Goal: Task Accomplishment & Management: Complete application form

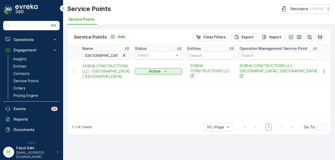
click at [124, 58] on icon "button" at bounding box center [123, 55] width 5 height 5
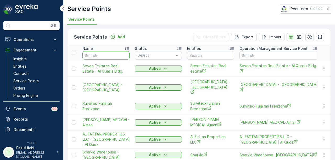
click at [108, 57] on input "text" at bounding box center [105, 55] width 47 height 8
type input "ktc"
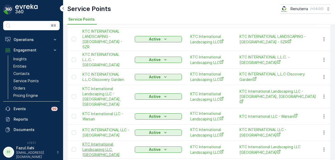
scroll to position [39, 0]
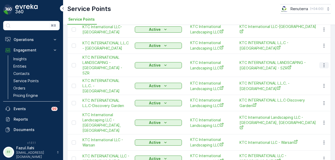
click at [321, 63] on icon "button" at bounding box center [323, 65] width 5 height 5
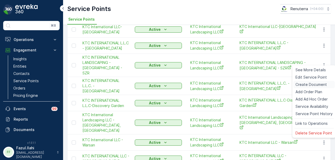
click at [315, 83] on span "Create Document" at bounding box center [311, 84] width 31 height 5
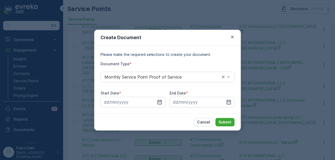
click at [165, 103] on div "Start Date * End Date *" at bounding box center [168, 99] width 134 height 17
click at [162, 98] on input at bounding box center [133, 102] width 65 height 10
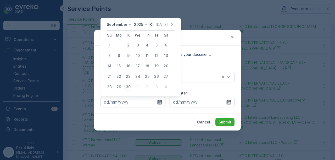
click at [150, 22] on icon "button" at bounding box center [150, 24] width 5 height 5
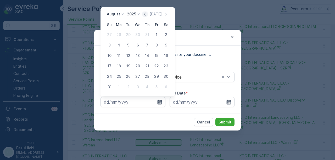
click at [147, 15] on icon "button" at bounding box center [144, 14] width 5 height 5
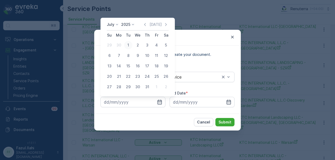
click at [127, 47] on div "1" at bounding box center [128, 45] width 8 height 8
type input "01.07.2025"
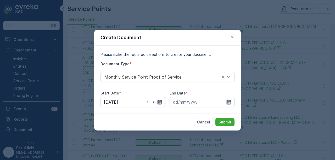
click at [226, 101] on icon "button" at bounding box center [228, 102] width 5 height 5
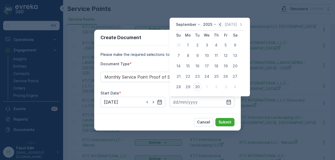
click at [220, 26] on icon "button" at bounding box center [220, 24] width 5 height 5
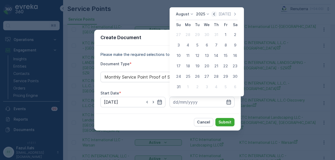
click at [213, 16] on icon "button" at bounding box center [214, 14] width 5 height 5
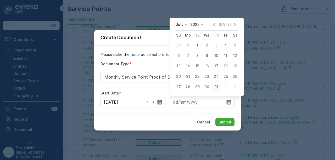
click at [214, 88] on div "31" at bounding box center [216, 87] width 8 height 8
type input "31.07.2025"
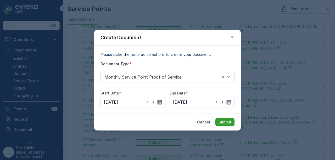
click at [226, 119] on button "Submit" at bounding box center [224, 122] width 19 height 8
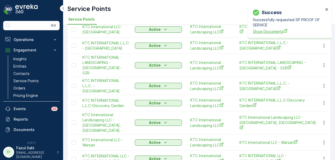
click at [276, 30] on span "Show Documents" at bounding box center [288, 31] width 71 height 5
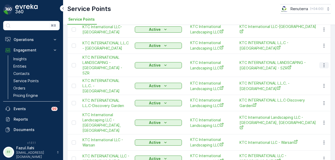
click at [326, 65] on button "button" at bounding box center [323, 65] width 9 height 6
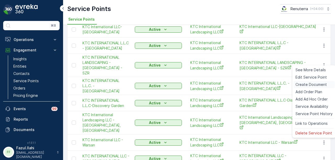
click at [317, 86] on span "Create Document" at bounding box center [311, 84] width 31 height 5
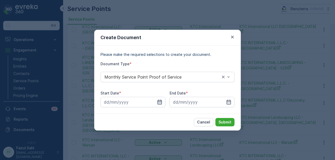
click at [158, 102] on icon "button" at bounding box center [159, 102] width 5 height 5
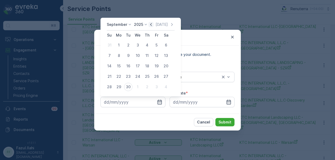
click at [151, 24] on icon "button" at bounding box center [150, 24] width 5 height 5
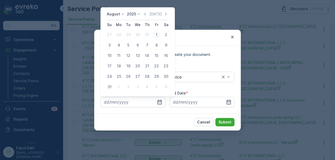
click at [159, 37] on div "1" at bounding box center [156, 35] width 8 height 8
type input "01.08.2025"
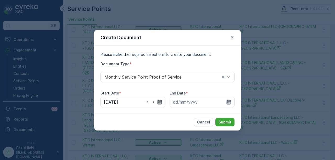
click at [231, 103] on icon "button" at bounding box center [229, 102] width 4 height 5
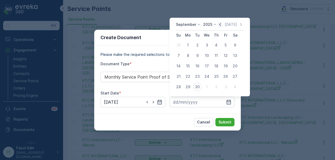
click at [219, 26] on icon "button" at bounding box center [220, 24] width 2 height 3
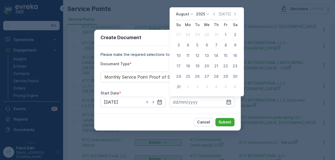
drag, startPoint x: 182, startPoint y: 88, endPoint x: 184, endPoint y: 90, distance: 3.3
click at [182, 88] on div "31" at bounding box center [178, 87] width 8 height 8
type input "31.08.2025"
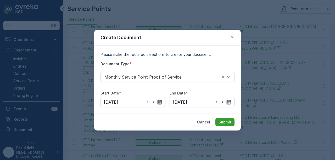
click at [223, 120] on p "Submit" at bounding box center [225, 122] width 13 height 5
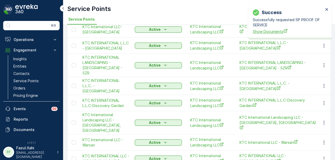
click at [267, 31] on span "Show Documents" at bounding box center [288, 31] width 71 height 5
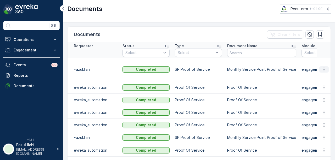
click at [320, 67] on button "button" at bounding box center [323, 69] width 9 height 6
click at [321, 73] on span "See Details" at bounding box center [323, 74] width 20 height 5
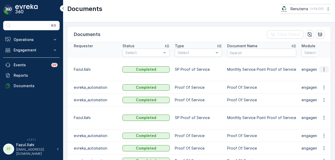
click at [324, 68] on icon "button" at bounding box center [324, 70] width 1 height 4
click at [322, 76] on span "See Details" at bounding box center [323, 74] width 20 height 5
